Goal: Information Seeking & Learning: Find specific fact

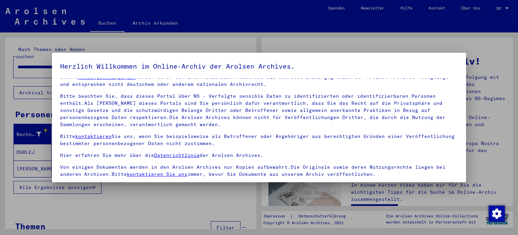
scroll to position [57, 0]
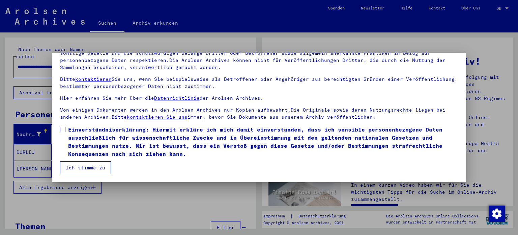
click at [63, 130] on span at bounding box center [62, 129] width 5 height 5
click at [74, 168] on button "Ich stimme zu" at bounding box center [85, 167] width 51 height 13
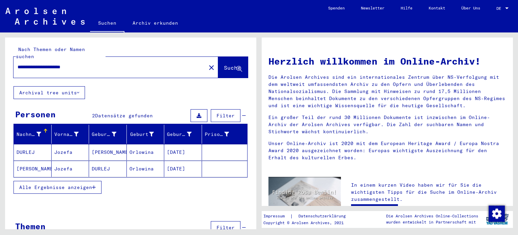
click at [77, 184] on span "Alle Ergebnisse anzeigen" at bounding box center [55, 187] width 73 height 6
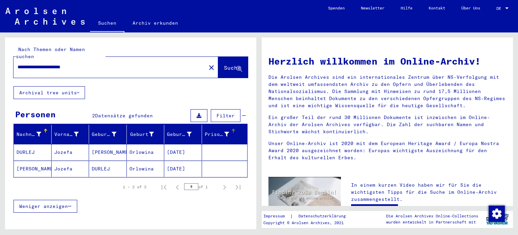
click at [233, 129] on div at bounding box center [234, 130] width 2 height 2
click at [226, 112] on span "Filter" at bounding box center [226, 115] width 18 height 6
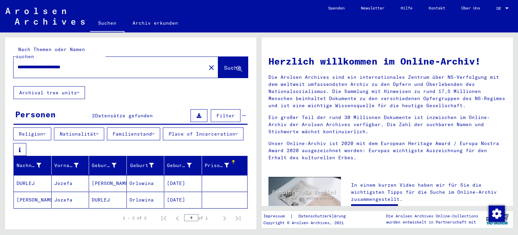
click at [92, 127] on button "Nationalität" at bounding box center [79, 133] width 50 height 13
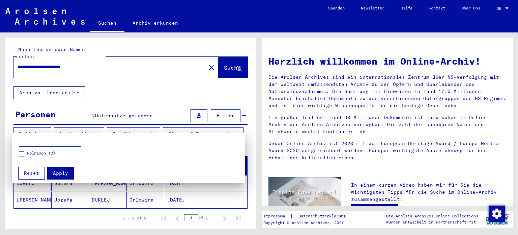
click at [60, 139] on input at bounding box center [50, 141] width 62 height 11
type input "*******"
click at [57, 172] on span "Apply" at bounding box center [60, 173] width 15 height 6
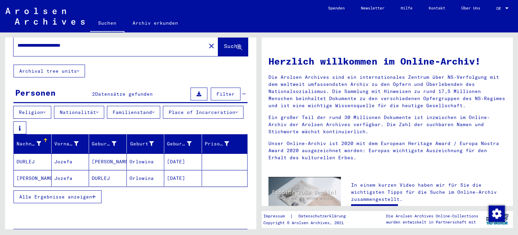
scroll to position [34, 0]
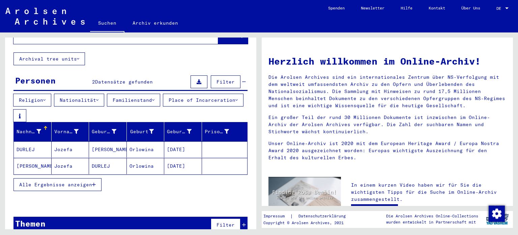
click at [66, 181] on span "Alle Ergebnisse anzeigen" at bounding box center [55, 184] width 73 height 6
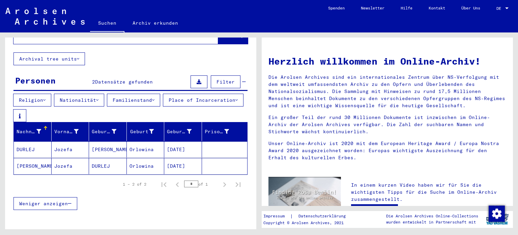
click at [147, 148] on mat-cell "Orlowina" at bounding box center [146, 149] width 38 height 16
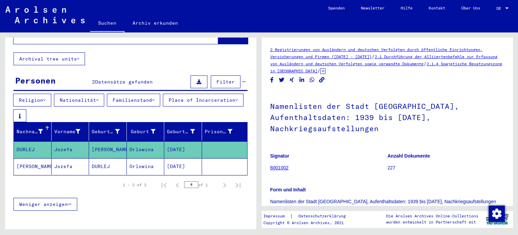
drag, startPoint x: 507, startPoint y: 54, endPoint x: 510, endPoint y: 71, distance: 17.1
click at [510, 71] on div "2 Registrierungen von Ausländern und deutschen Verfolgten durch öffentliche Ein…" at bounding box center [387, 121] width 251 height 168
click at [499, 78] on div "2 Registrierungen von Ausländern und deutschen Verfolgten durch öffentliche Ein…" at bounding box center [387, 237] width 235 height 382
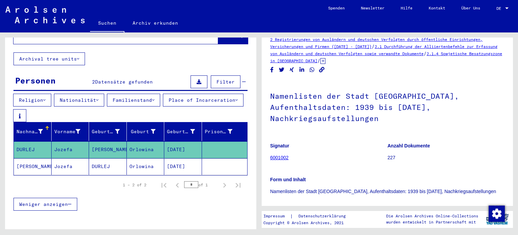
scroll to position [7, 0]
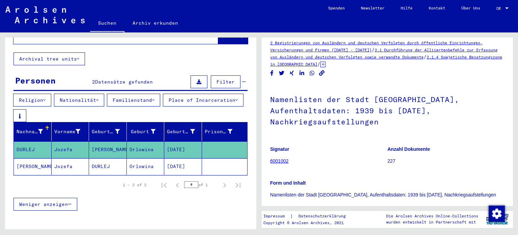
click at [197, 79] on icon at bounding box center [199, 81] width 5 height 5
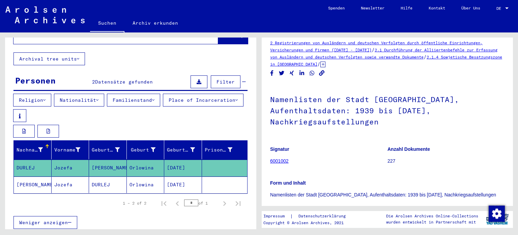
click at [163, 106] on button "Place of Incarceration" at bounding box center [203, 99] width 81 height 13
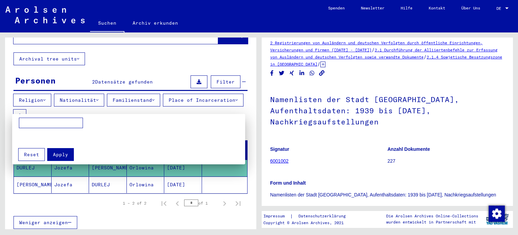
click at [57, 121] on input at bounding box center [51, 122] width 64 height 11
type input "*"
type input "*******"
click at [61, 155] on span "Apply" at bounding box center [60, 154] width 15 height 6
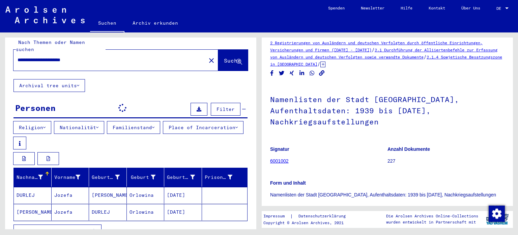
scroll to position [34, 0]
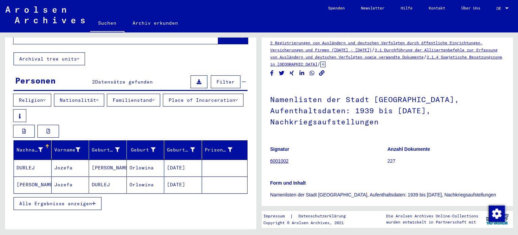
click at [75, 176] on mat-cell "Jozefa" at bounding box center [71, 184] width 38 height 17
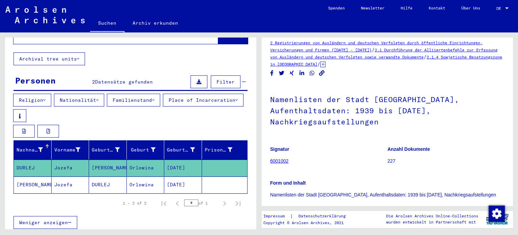
click at [87, 161] on mat-cell "Jozefa" at bounding box center [71, 167] width 38 height 17
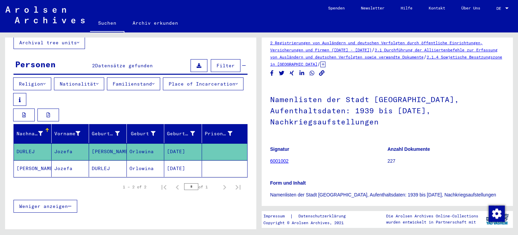
scroll to position [9, 0]
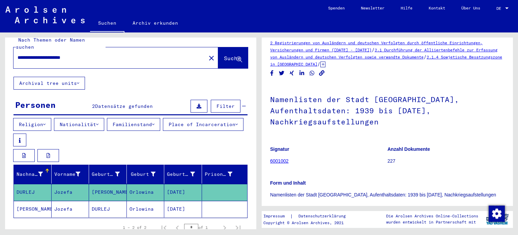
click at [173, 186] on mat-cell "[DATE]" at bounding box center [183, 192] width 38 height 17
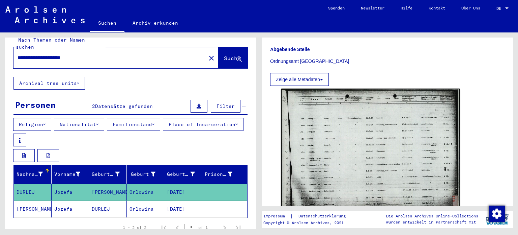
scroll to position [232, 0]
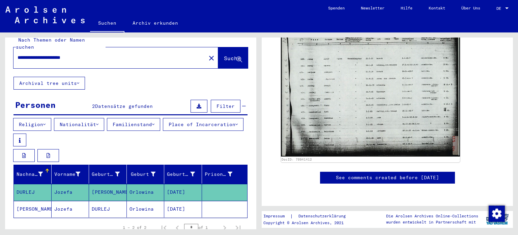
click at [171, 204] on mat-cell "[DATE]" at bounding box center [183, 208] width 38 height 17
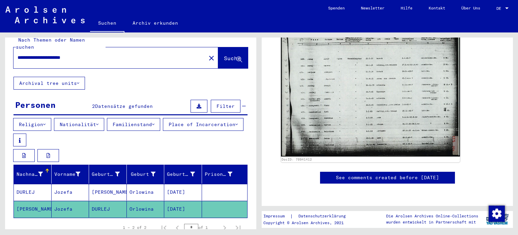
click at [100, 200] on mat-cell "DURLEJ" at bounding box center [108, 208] width 38 height 17
click at [89, 187] on mat-cell "[PERSON_NAME]" at bounding box center [108, 192] width 38 height 17
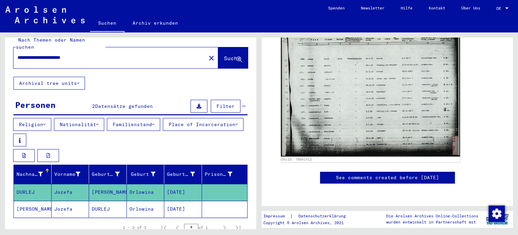
click at [101, 186] on mat-cell "[PERSON_NAME]" at bounding box center [108, 192] width 38 height 17
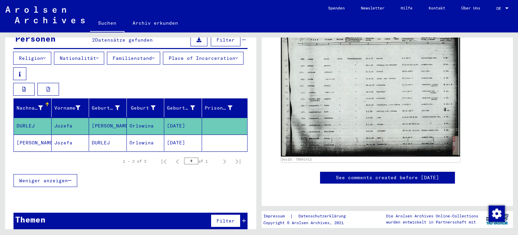
scroll to position [77, 0]
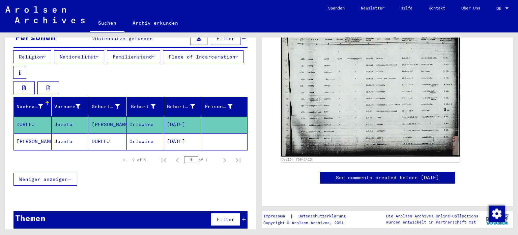
click at [240, 211] on div "Filter" at bounding box center [227, 219] width 37 height 16
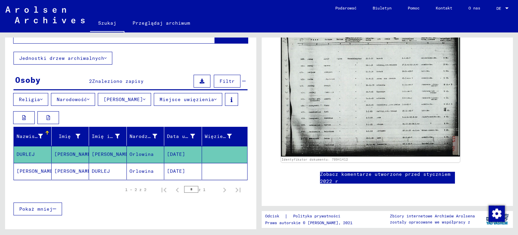
scroll to position [0, 0]
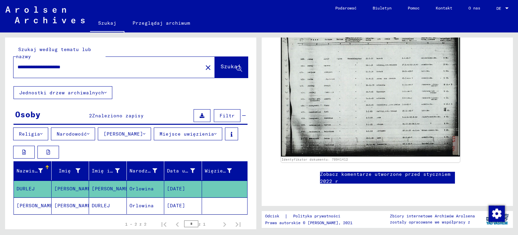
drag, startPoint x: 63, startPoint y: 65, endPoint x: 114, endPoint y: 67, distance: 51.0
click at [114, 67] on input "**********" at bounding box center [108, 66] width 181 height 7
click at [221, 69] on font "Szukaj" at bounding box center [231, 66] width 20 height 7
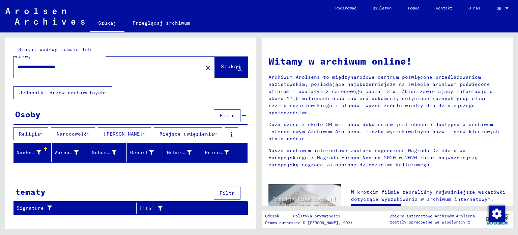
drag, startPoint x: 67, startPoint y: 65, endPoint x: 97, endPoint y: 67, distance: 30.1
click at [97, 67] on input "**********" at bounding box center [106, 66] width 177 height 7
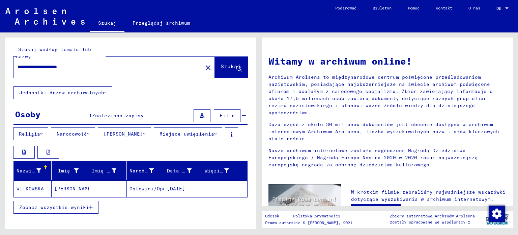
click at [171, 190] on font "[DATE]" at bounding box center [176, 188] width 18 height 6
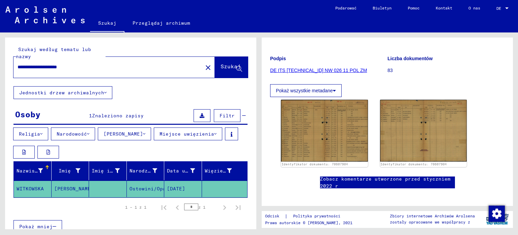
scroll to position [76, 0]
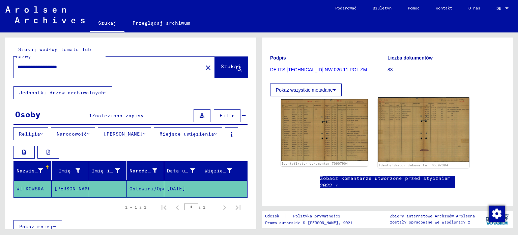
click at [432, 108] on img at bounding box center [423, 129] width 91 height 65
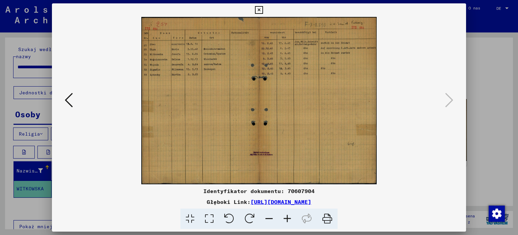
click at [256, 9] on icon at bounding box center [259, 10] width 8 height 8
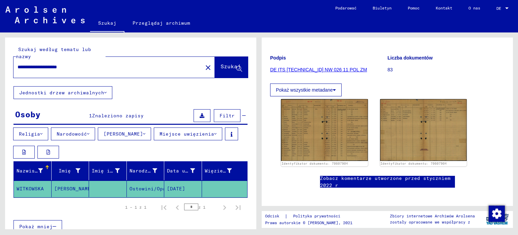
scroll to position [52, 0]
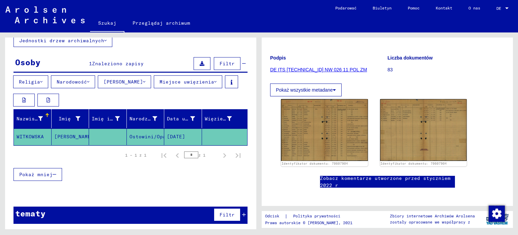
click at [145, 82] on icon at bounding box center [144, 81] width 2 height 5
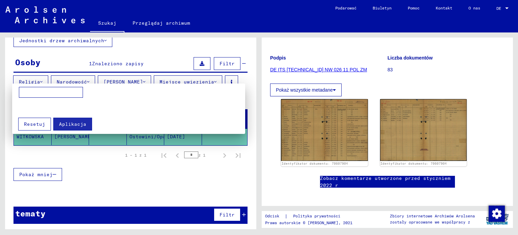
click at [71, 79] on div at bounding box center [259, 117] width 518 height 235
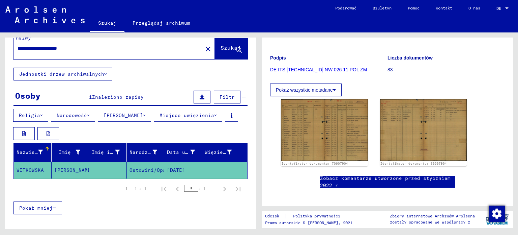
scroll to position [18, 0]
drag, startPoint x: 67, startPoint y: 47, endPoint x: 105, endPoint y: 48, distance: 37.8
click at [105, 48] on input "**********" at bounding box center [108, 48] width 181 height 7
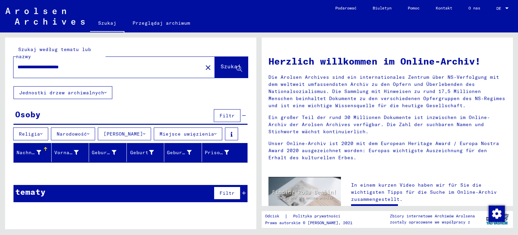
drag, startPoint x: 37, startPoint y: 66, endPoint x: 0, endPoint y: 69, distance: 37.5
click at [0, 69] on div "**********" at bounding box center [129, 130] width 259 height 196
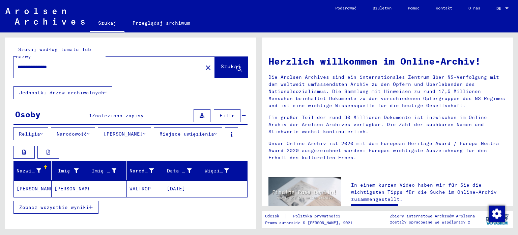
click at [141, 185] on font "WALTROP" at bounding box center [140, 188] width 21 height 6
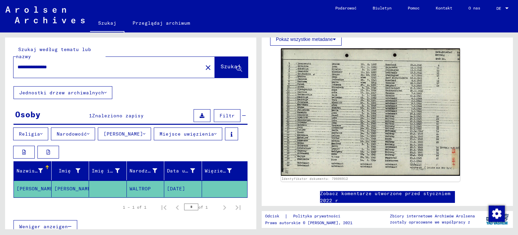
scroll to position [218, 0]
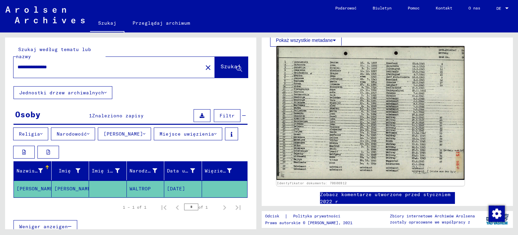
click at [381, 132] on img at bounding box center [371, 113] width 188 height 134
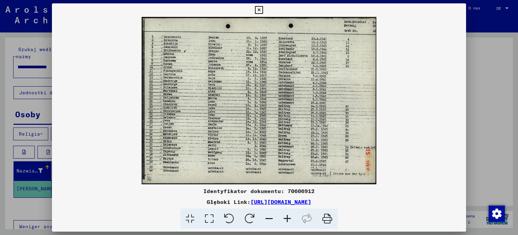
click at [258, 9] on icon at bounding box center [259, 10] width 8 height 8
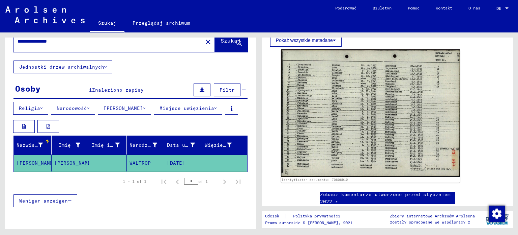
scroll to position [18, 0]
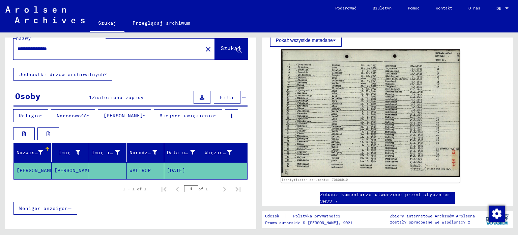
drag, startPoint x: 46, startPoint y: 46, endPoint x: 104, endPoint y: 48, distance: 58.4
click at [104, 48] on input "**********" at bounding box center [108, 48] width 181 height 7
type input "**********"
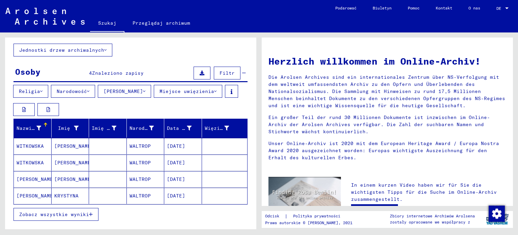
scroll to position [43, 0]
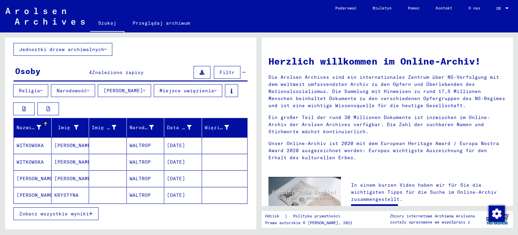
click at [26, 213] on font "Zobacz wszystkie wyniki" at bounding box center [54, 213] width 70 height 6
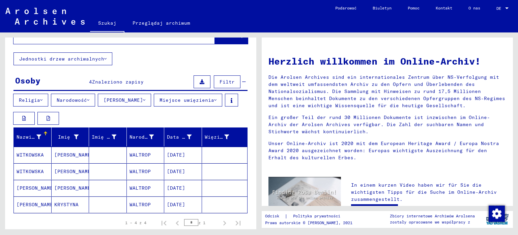
scroll to position [0, 0]
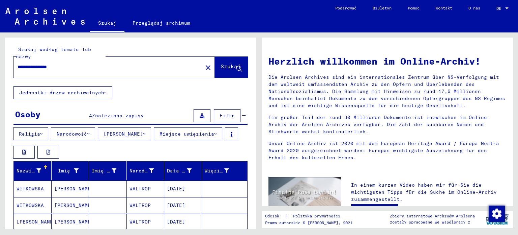
click at [137, 218] on font "WALTROP" at bounding box center [140, 221] width 21 height 6
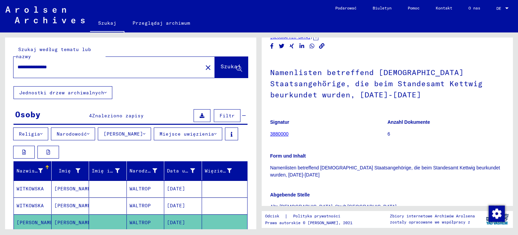
scroll to position [202, 0]
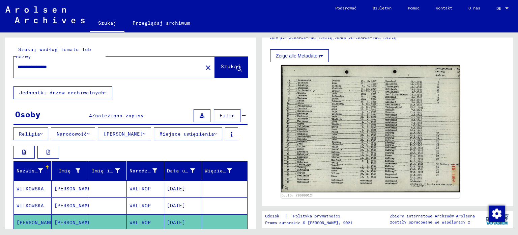
click at [175, 185] on font "[DATE]" at bounding box center [176, 188] width 18 height 6
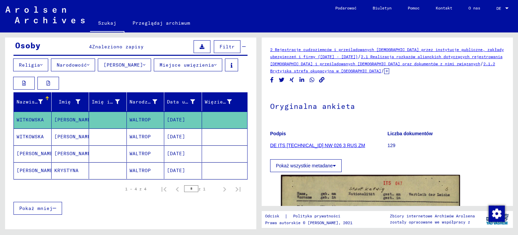
scroll to position [35, 0]
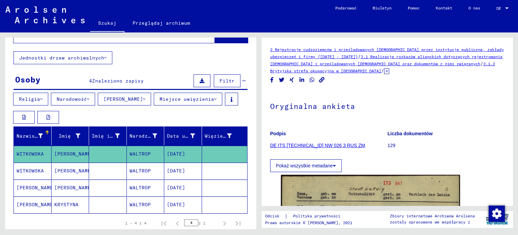
click at [169, 185] on font "[DATE]" at bounding box center [176, 187] width 18 height 6
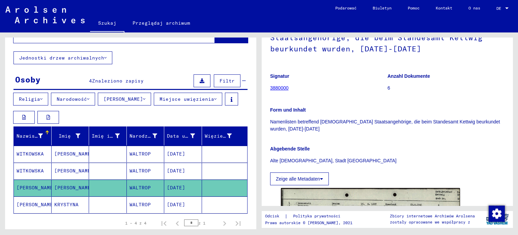
scroll to position [101, 0]
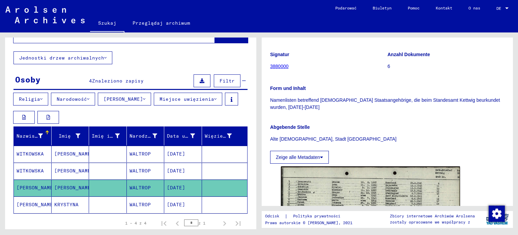
click at [165, 165] on mat-cell "[DATE]" at bounding box center [183, 170] width 38 height 17
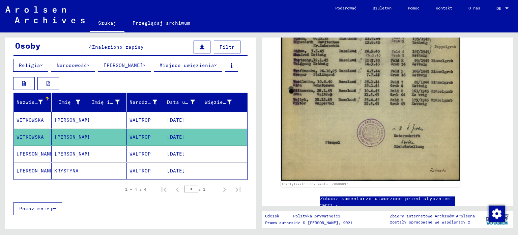
scroll to position [231, 0]
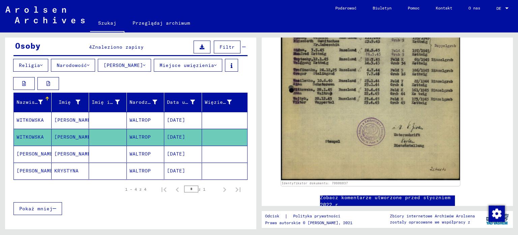
click at [173, 114] on mat-cell "[DATE]" at bounding box center [183, 120] width 38 height 17
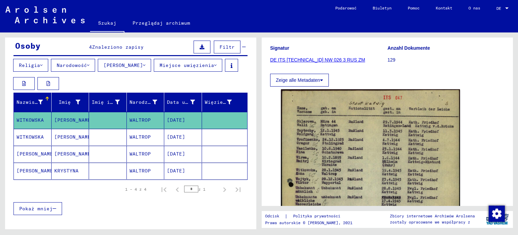
scroll to position [93, 0]
